Goal: Task Accomplishment & Management: Use online tool/utility

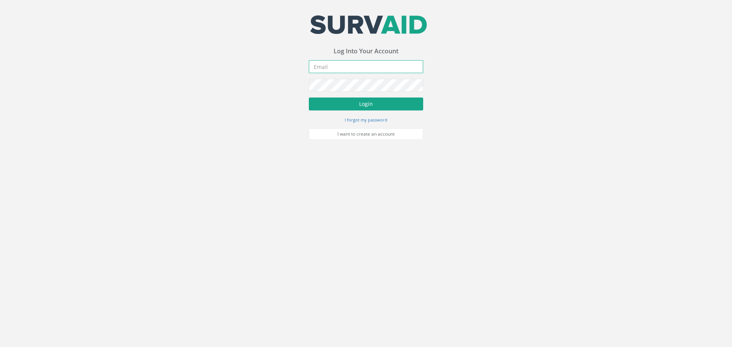
type input "[PERSON_NAME][EMAIL_ADDRESS][DOMAIN_NAME]"
click at [357, 103] on button "Login" at bounding box center [366, 104] width 114 height 13
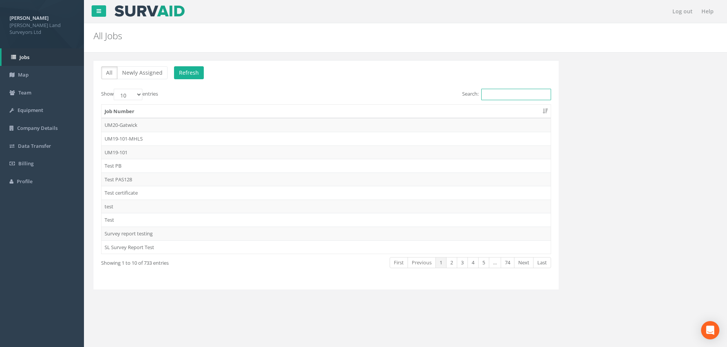
click at [496, 93] on input "Search:" at bounding box center [516, 94] width 70 height 11
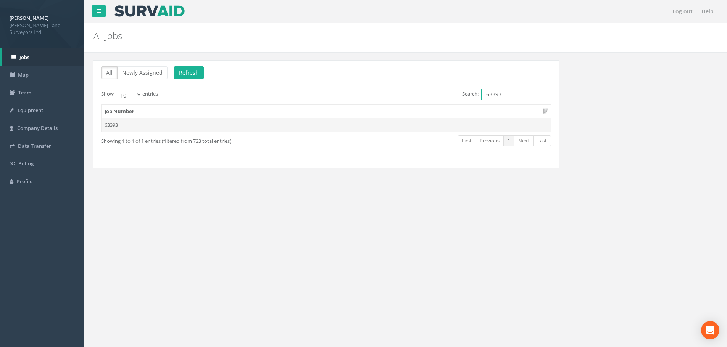
type input "63393"
click at [110, 125] on td "63393" at bounding box center [325, 125] width 449 height 14
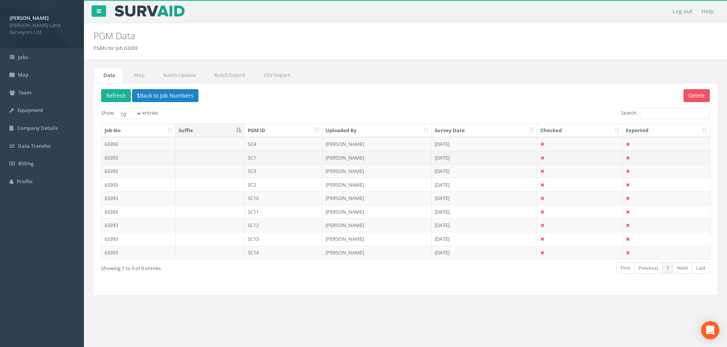
click at [108, 157] on td "63393" at bounding box center [138, 158] width 74 height 14
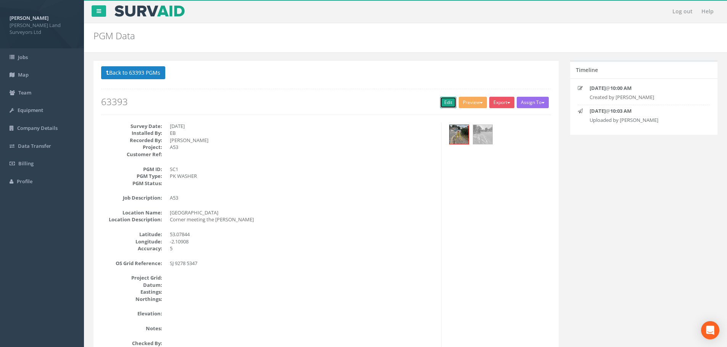
click at [442, 104] on link "Edit" at bounding box center [448, 102] width 16 height 11
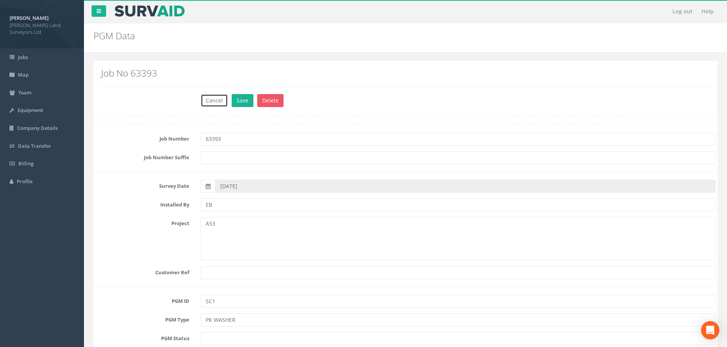
click at [214, 99] on button "Cancel" at bounding box center [214, 100] width 27 height 13
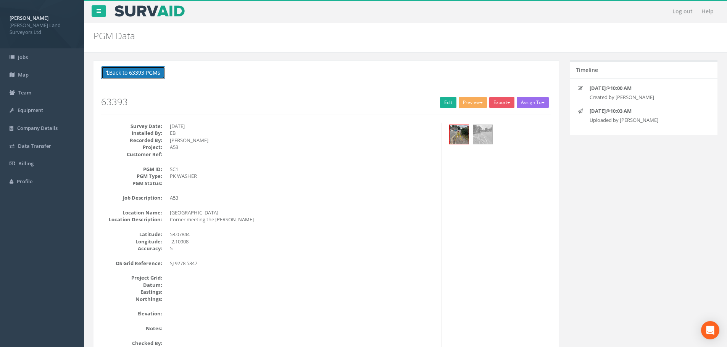
click at [148, 72] on button "Back to 63393 PGMs" at bounding box center [133, 72] width 64 height 13
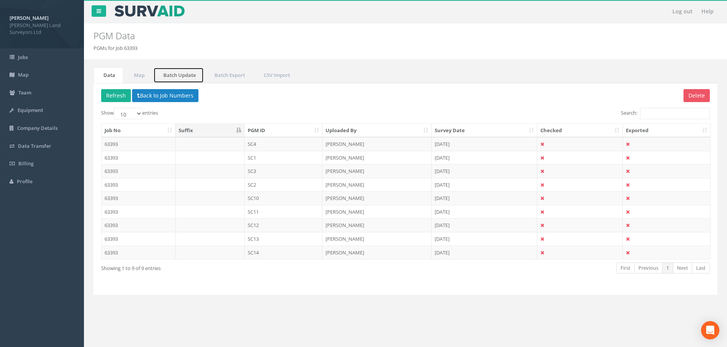
click at [178, 75] on link "Batch Update" at bounding box center [178, 76] width 50 height 16
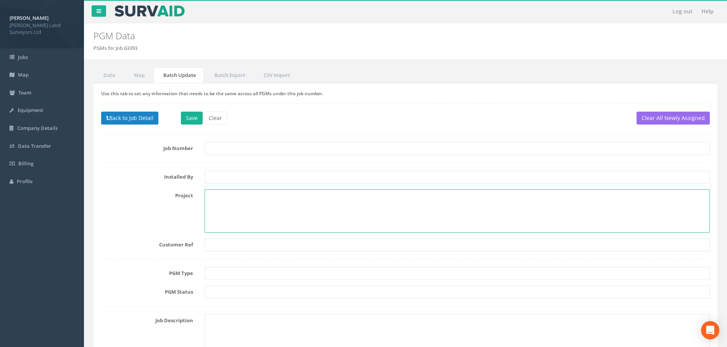
click at [244, 196] on textarea at bounding box center [456, 211] width 505 height 43
paste textarea "25-074 Endon Surveys"
click at [228, 194] on textarea "25-074 Endon Surveys" at bounding box center [456, 211] width 505 height 43
type textarea "25-074 A53 Endon Surveys"
